Goal: Check status: Check status

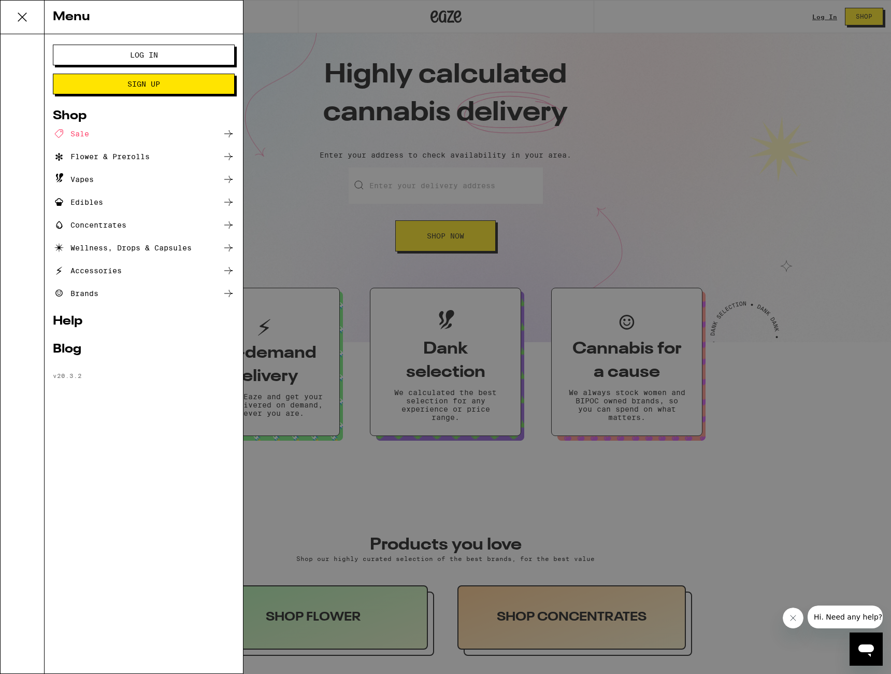
click at [302, 236] on div "Menu Log In Sign Up Shop Sale Flower & Prerolls Vapes Edibles Concentrates Well…" at bounding box center [445, 337] width 891 height 674
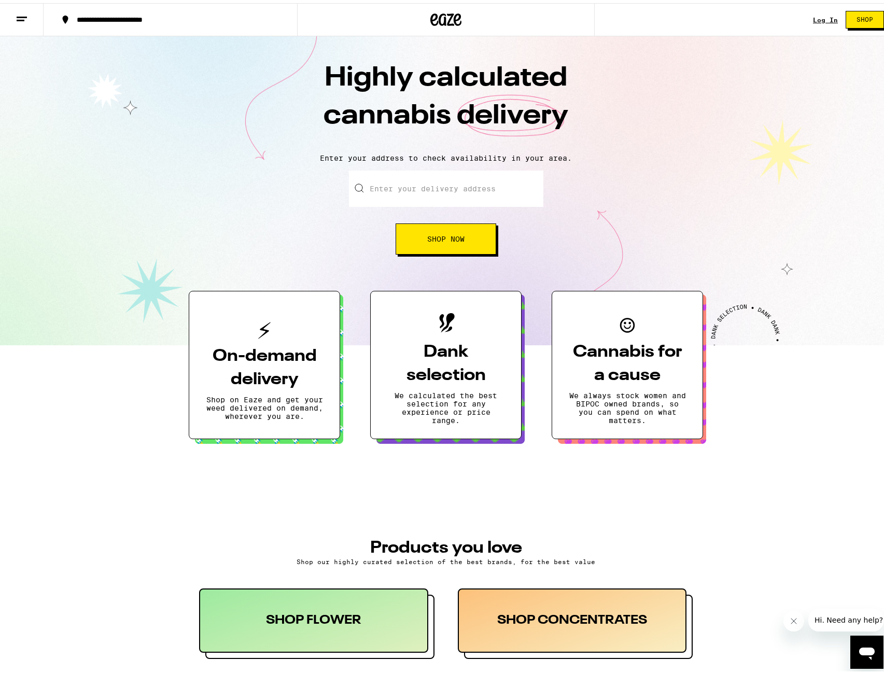
click at [27, 15] on icon at bounding box center [22, 16] width 12 height 12
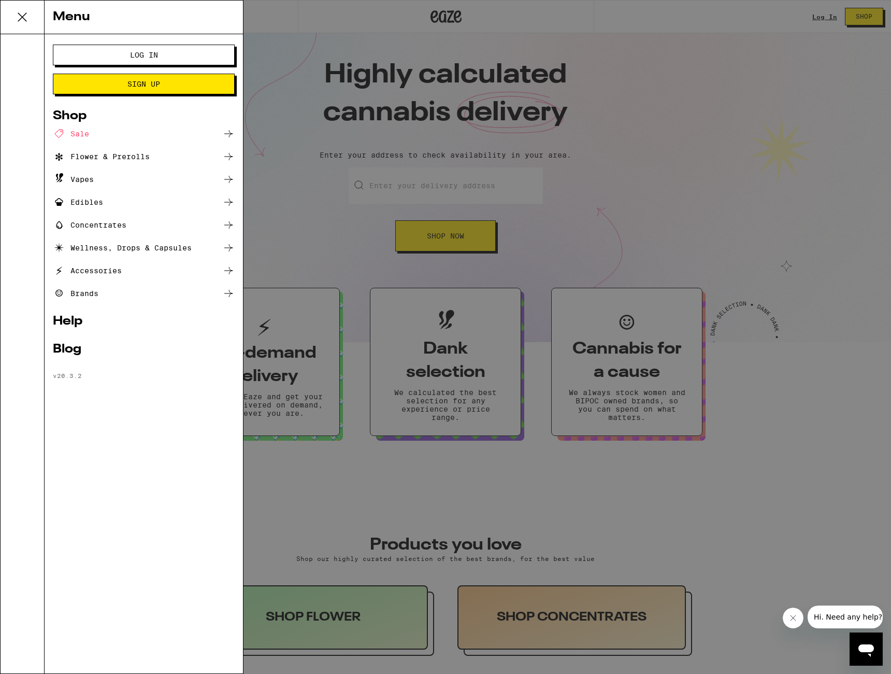
click at [622, 237] on div "Menu Log In Sign Up Shop Sale Flower & Prerolls Vapes Edibles Concentrates Well…" at bounding box center [445, 337] width 891 height 674
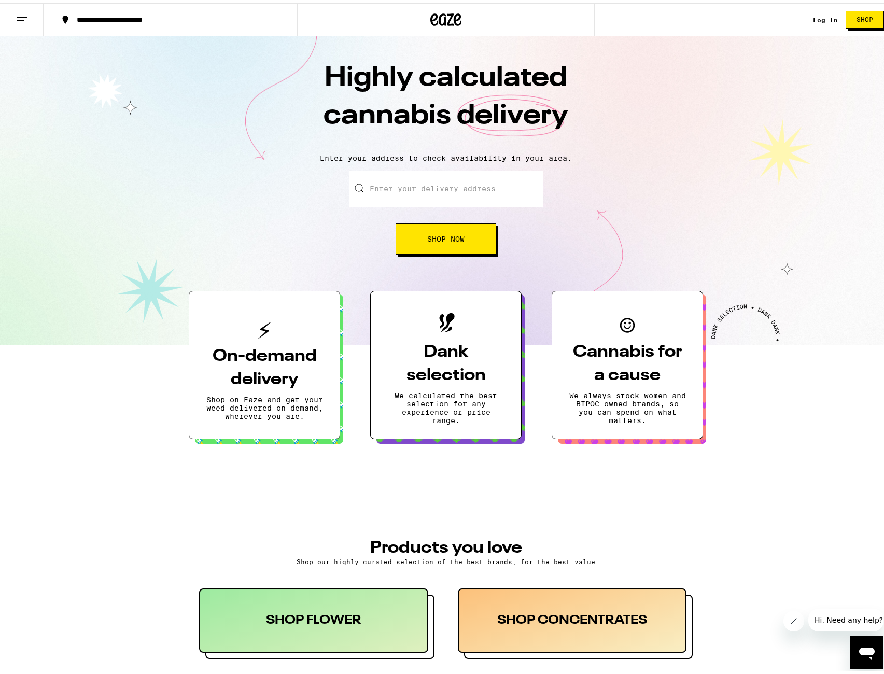
click at [869, 654] on icon "Open messaging window" at bounding box center [867, 653] width 16 height 12
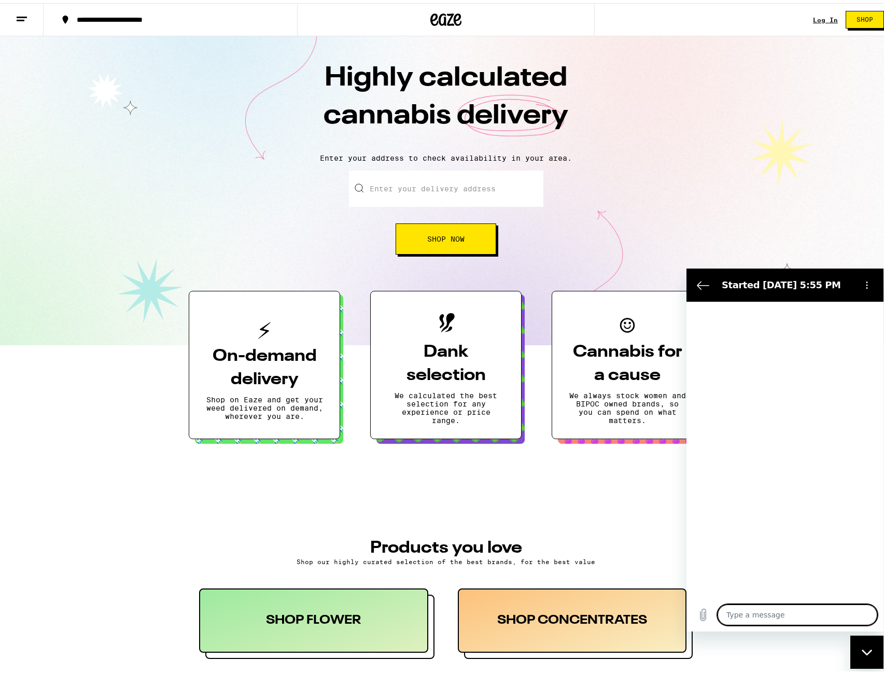
type textarea "x"
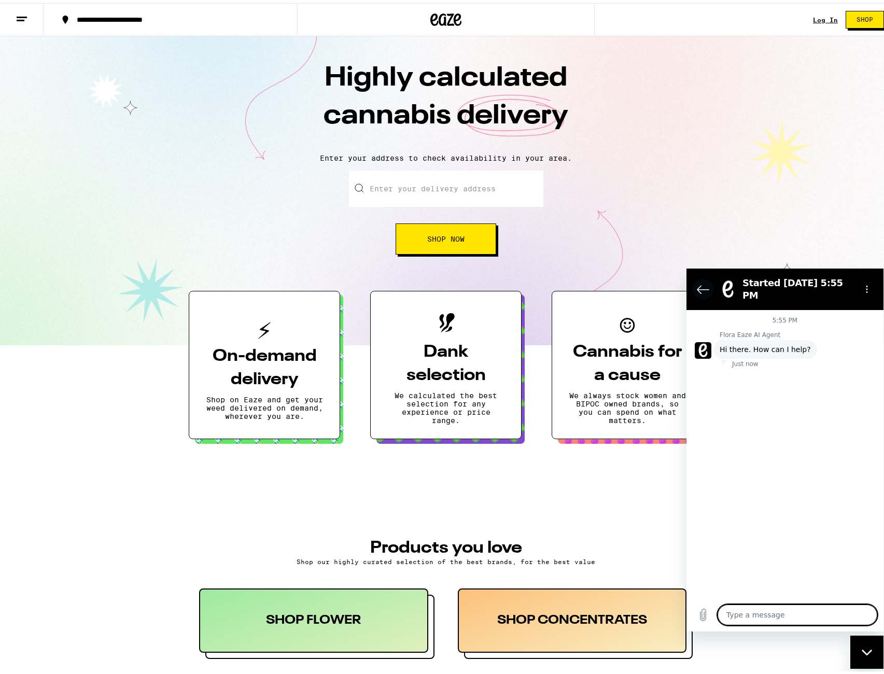
click at [701, 283] on icon "Back to the conversation list" at bounding box center [703, 288] width 12 height 12
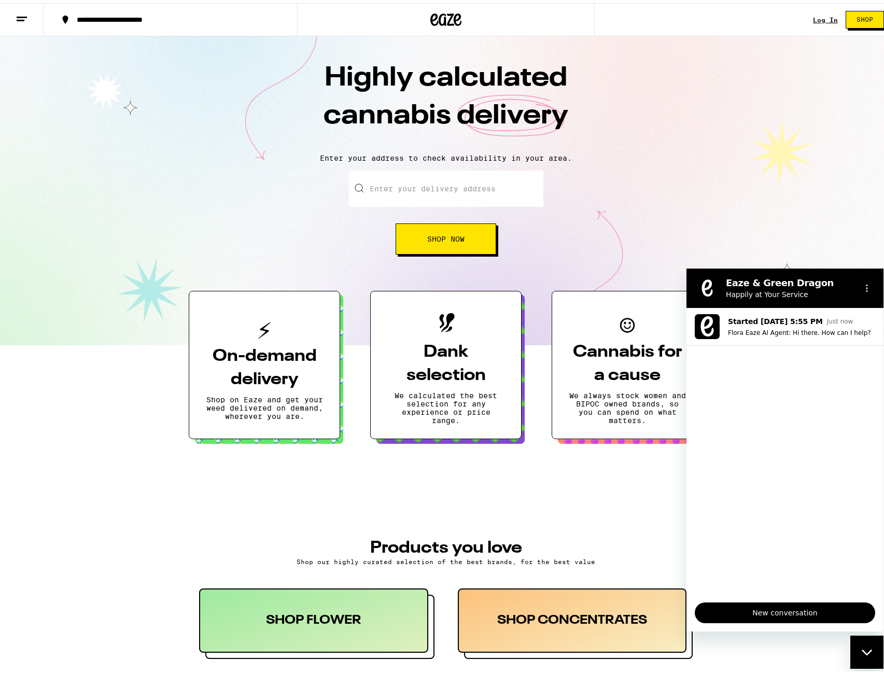
click at [868, 647] on div "Close messaging window" at bounding box center [866, 651] width 31 height 31
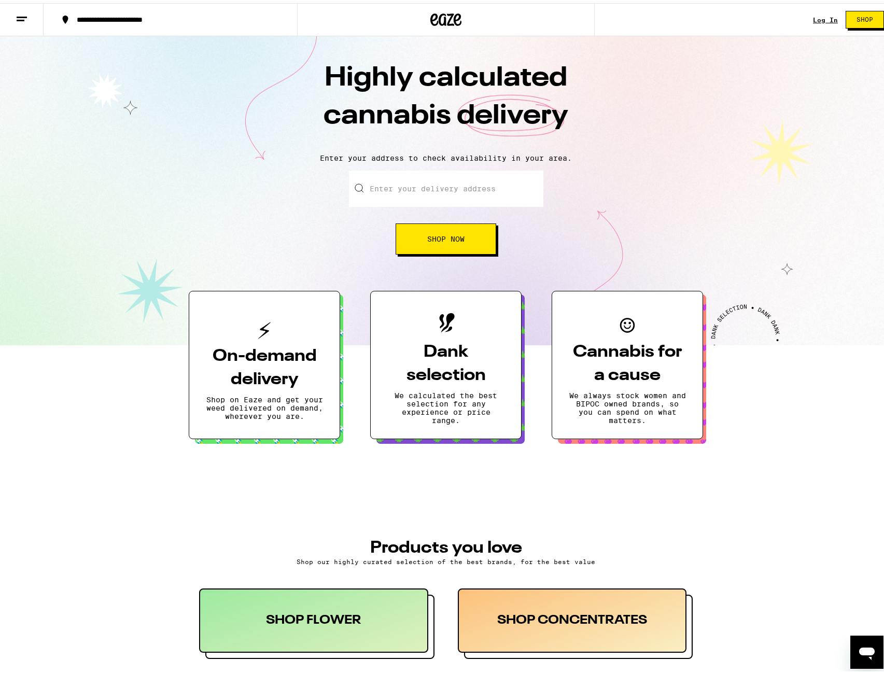
click at [25, 7] on button at bounding box center [22, 17] width 44 height 33
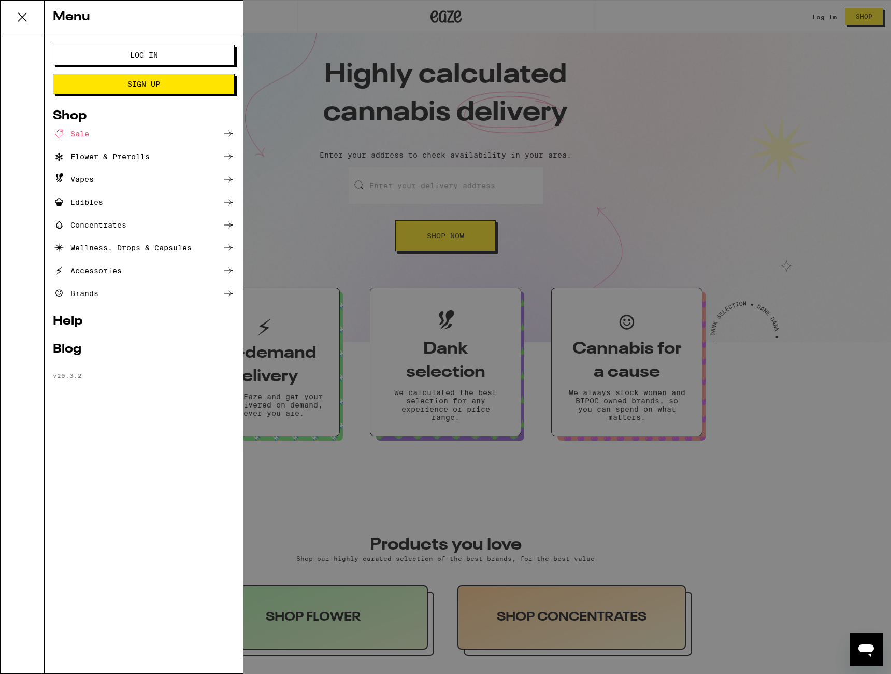
click at [348, 81] on div "Menu Log In Sign Up Shop Sale Flower & Prerolls Vapes Edibles Concentrates Well…" at bounding box center [445, 337] width 891 height 674
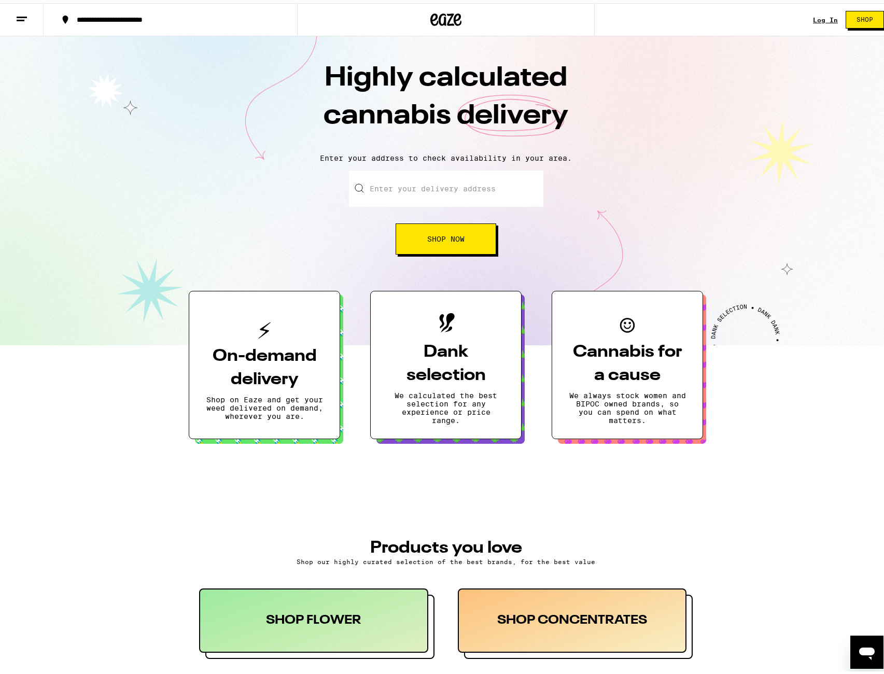
click at [860, 650] on icon "Open messaging window" at bounding box center [867, 653] width 16 height 12
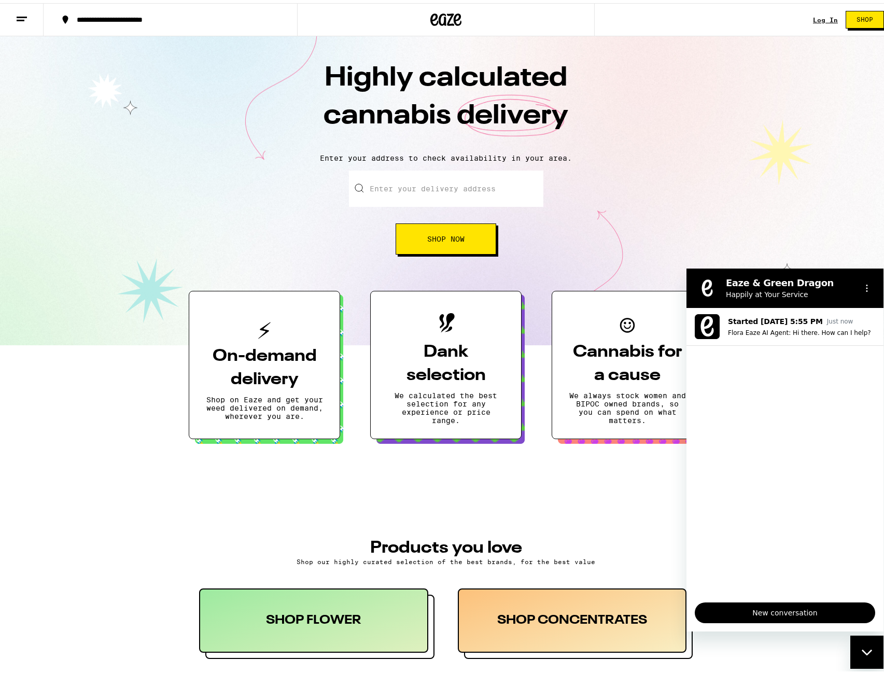
click at [788, 612] on span "New conversation" at bounding box center [784, 612] width 163 height 12
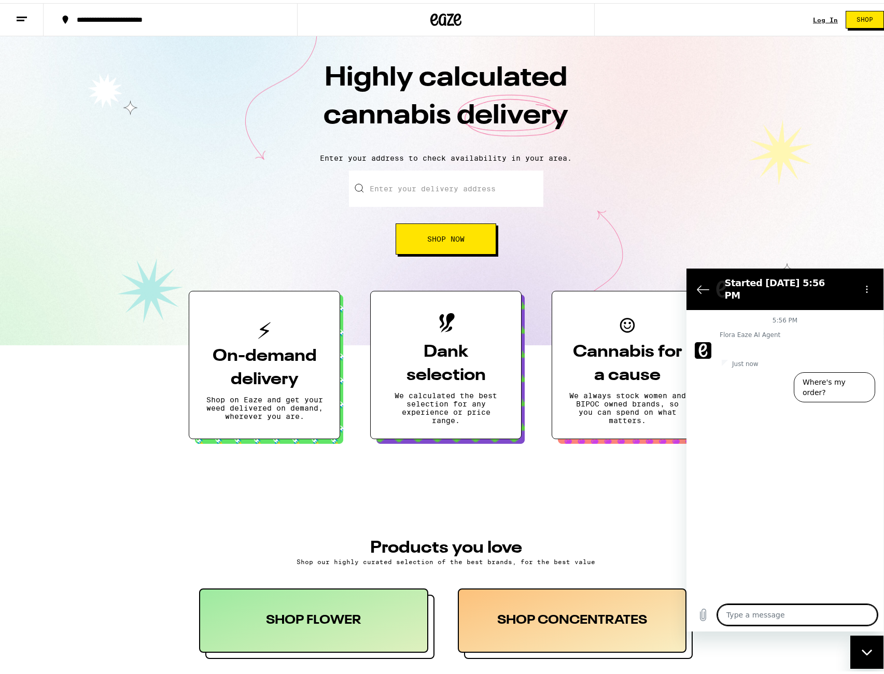
click at [818, 387] on div "5:56 PM Flora Eaze AI Agent Flora Eaze AI Agent says: Hi there. How can I help?…" at bounding box center [784, 453] width 197 height 288
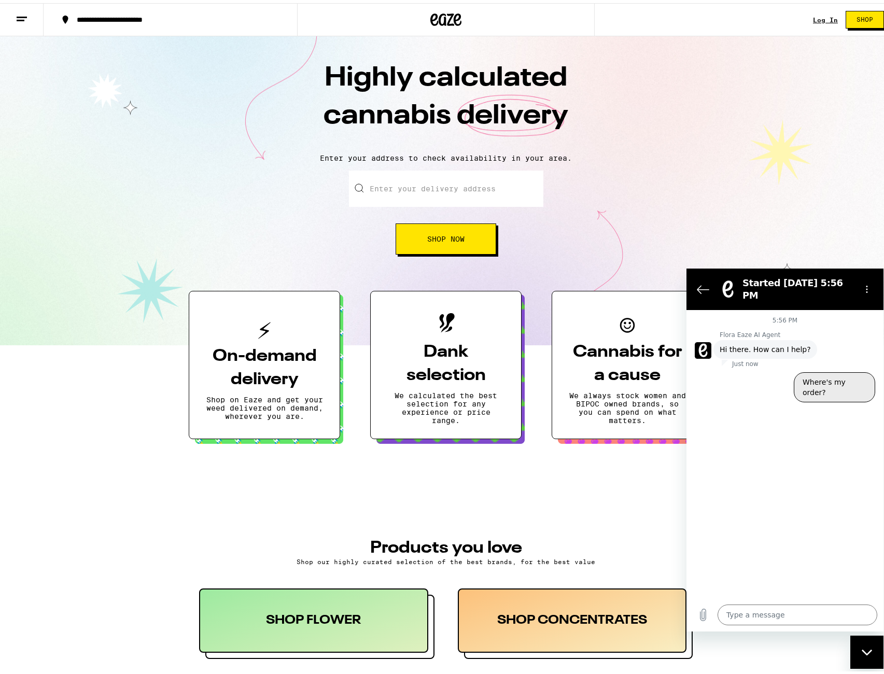
click at [824, 374] on button "Where's my order?" at bounding box center [834, 387] width 81 height 30
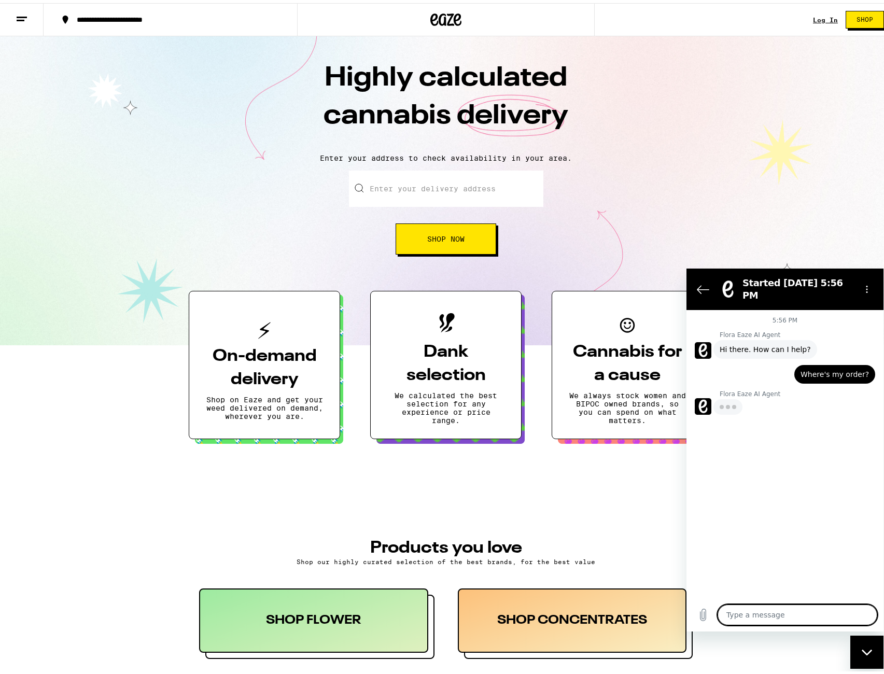
type textarea "x"
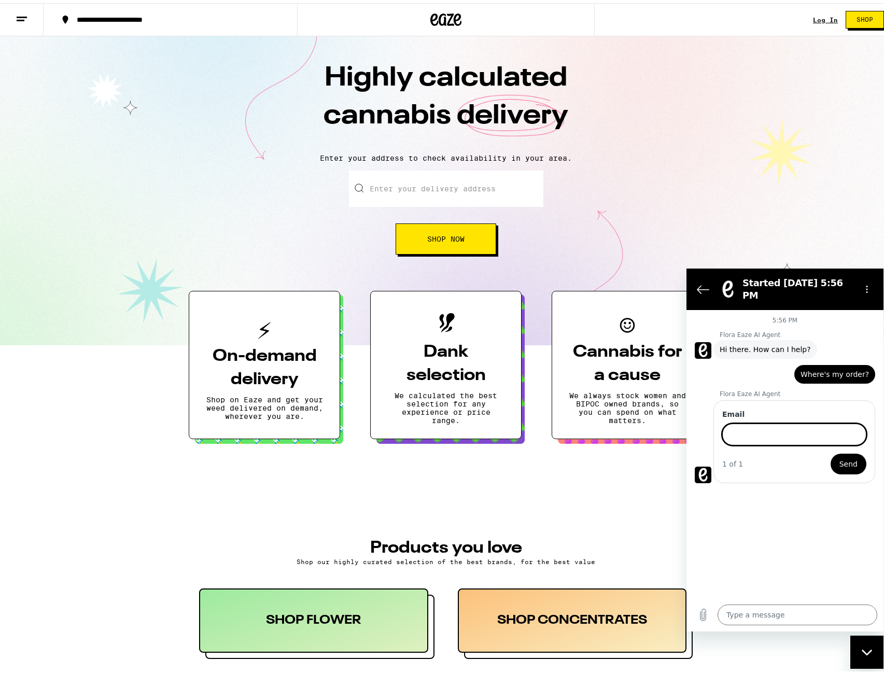
click at [755, 423] on input "Email" at bounding box center [794, 434] width 144 height 22
type input "[PERSON_NAME][EMAIL_ADDRESS][PERSON_NAME][DOMAIN_NAME]"
click at [830, 453] on button "Send" at bounding box center [848, 463] width 36 height 21
type textarea "x"
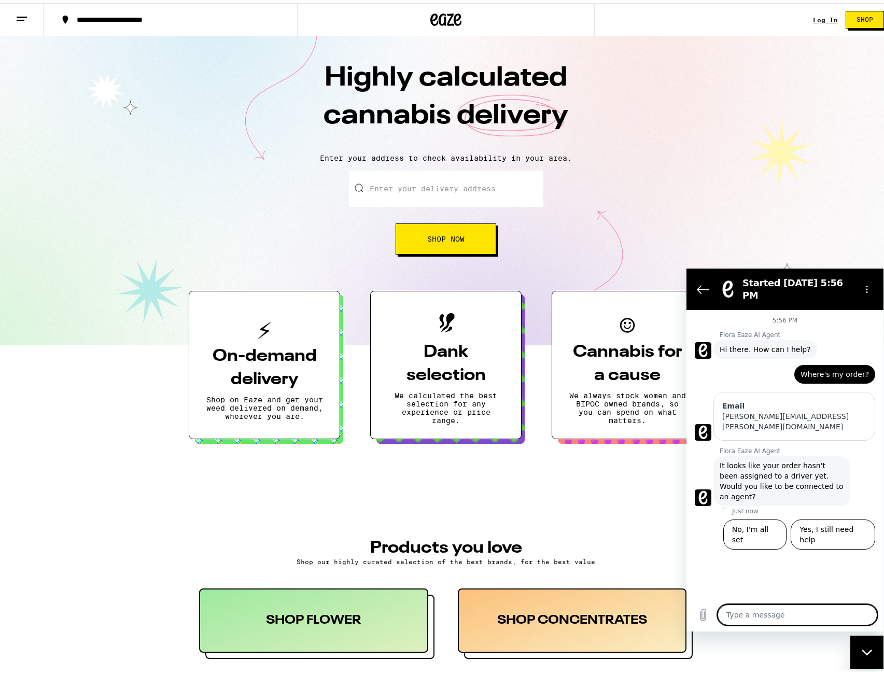
click at [760, 627] on div "Type a message x" at bounding box center [784, 614] width 197 height 33
click at [746, 610] on textarea at bounding box center [797, 614] width 160 height 21
click at [768, 410] on div "[PERSON_NAME][EMAIL_ADDRESS][PERSON_NAME][DOMAIN_NAME]" at bounding box center [794, 420] width 144 height 21
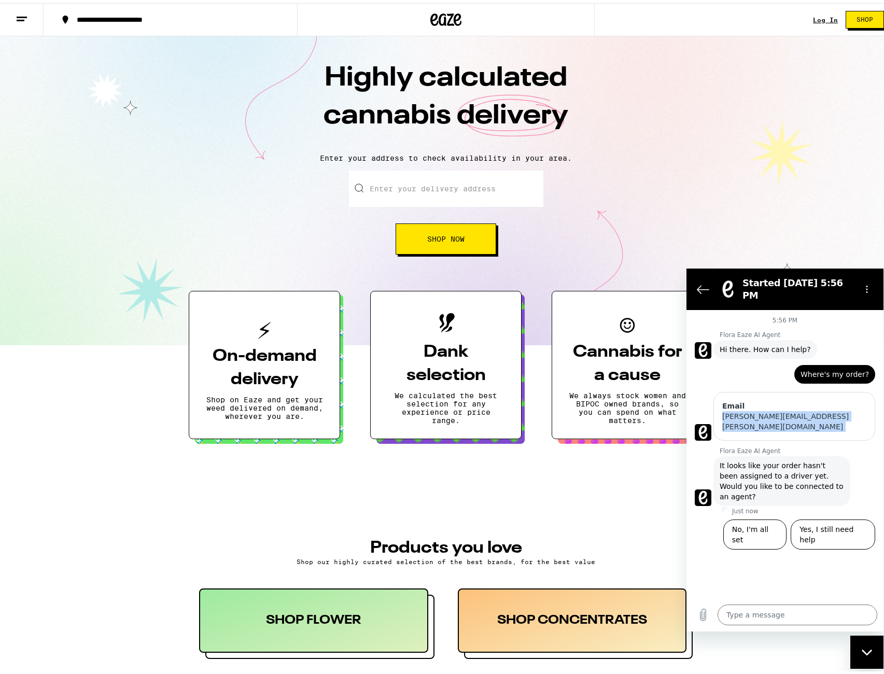
copy div "[PERSON_NAME][EMAIL_ADDRESS][PERSON_NAME][DOMAIN_NAME]"
click at [776, 606] on textarea at bounding box center [797, 614] width 160 height 21
click at [702, 282] on icon "Back to the conversation list" at bounding box center [703, 288] width 12 height 12
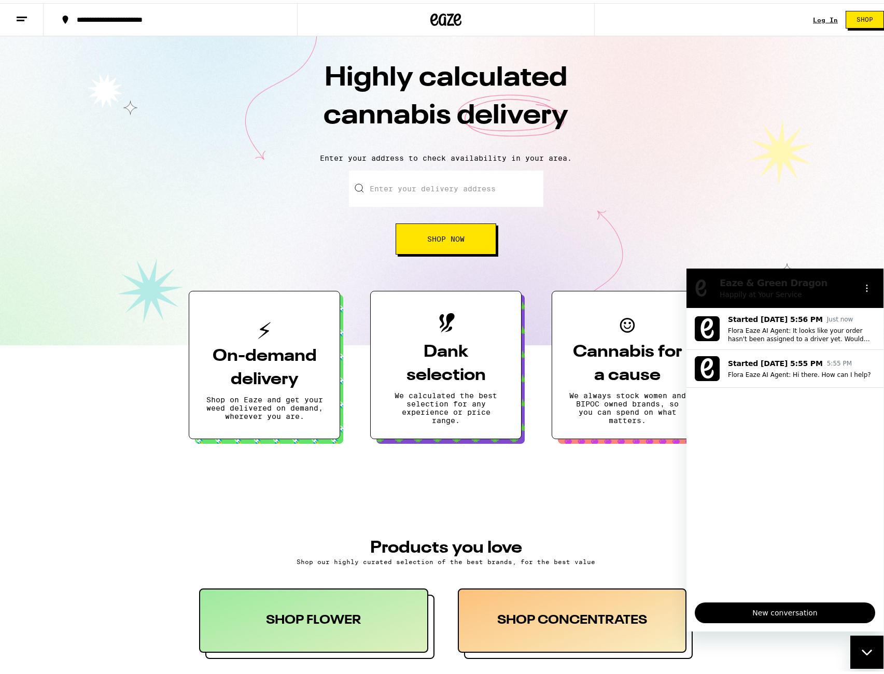
click at [864, 648] on icon "Close messaging window" at bounding box center [866, 651] width 11 height 7
